Goal: Task Accomplishment & Management: Use online tool/utility

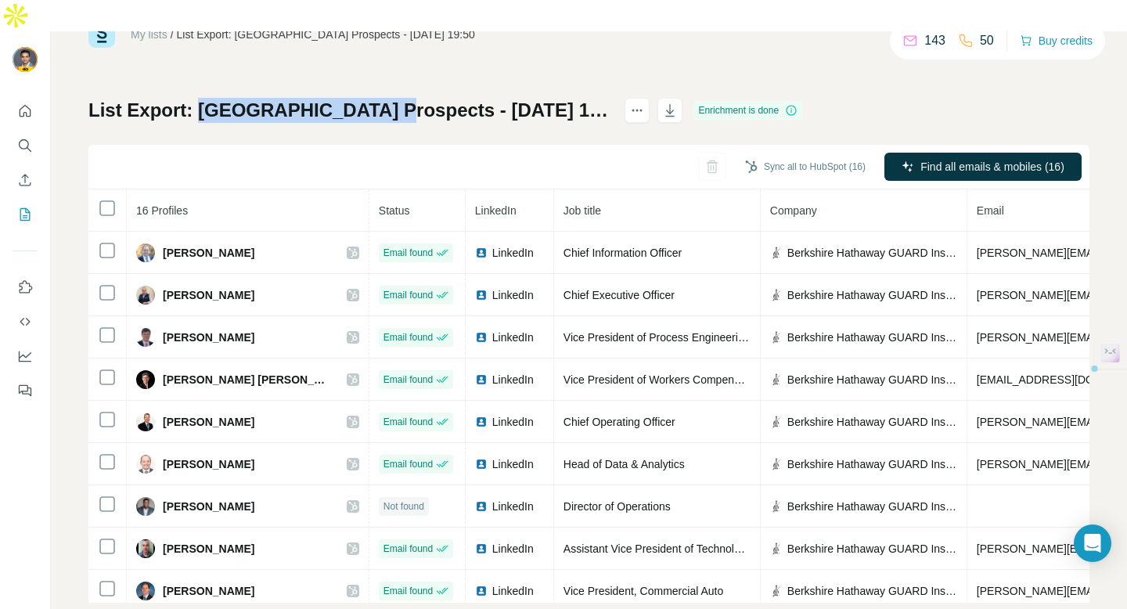
drag, startPoint x: 198, startPoint y: 81, endPoint x: 376, endPoint y: 80, distance: 177.7
click at [376, 98] on h1 "List Export: [GEOGRAPHIC_DATA] Prospects - [DATE] 19:50" at bounding box center [349, 110] width 522 height 25
copy h1 "Berkshire Prospects"
